Goal: Task Accomplishment & Management: Complete application form

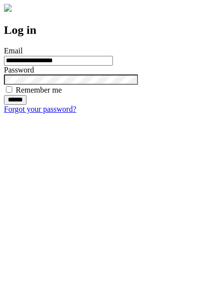
type input "**********"
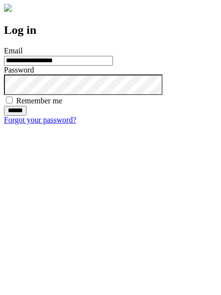
click at [26, 116] on input "******" at bounding box center [15, 111] width 23 height 10
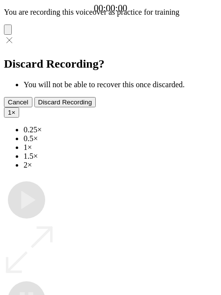
type input "**********"
